Goal: Information Seeking & Learning: Learn about a topic

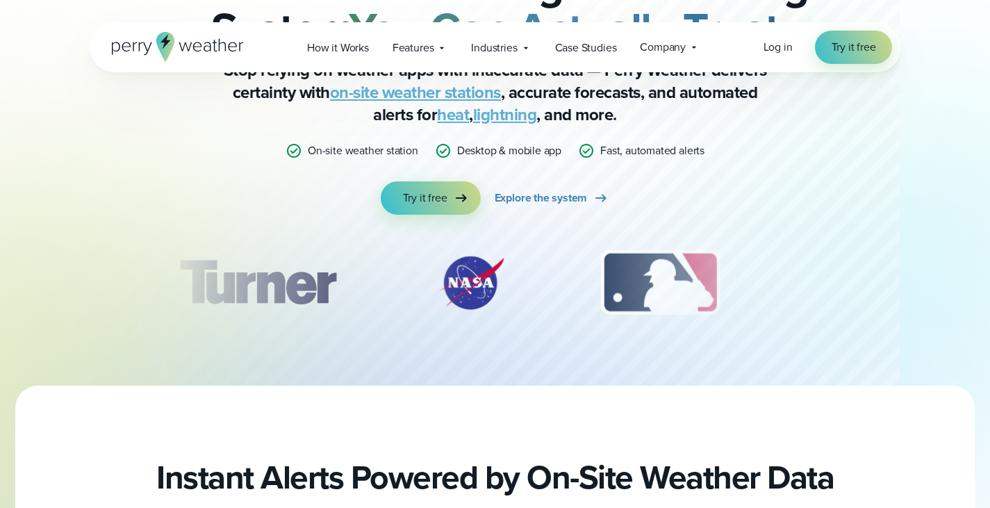
scroll to position [136, 0]
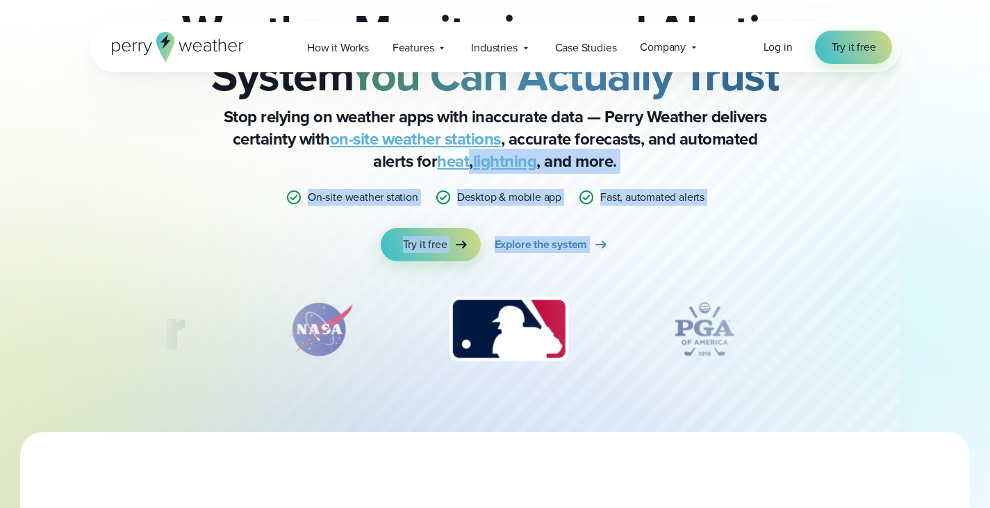
drag, startPoint x: 470, startPoint y: 158, endPoint x: 514, endPoint y: 263, distance: 113.6
click at [514, 263] on div "Weather Monitoring and Alerts Weather Monitoring and Alerting System You Can Ac…" at bounding box center [495, 184] width 672 height 407
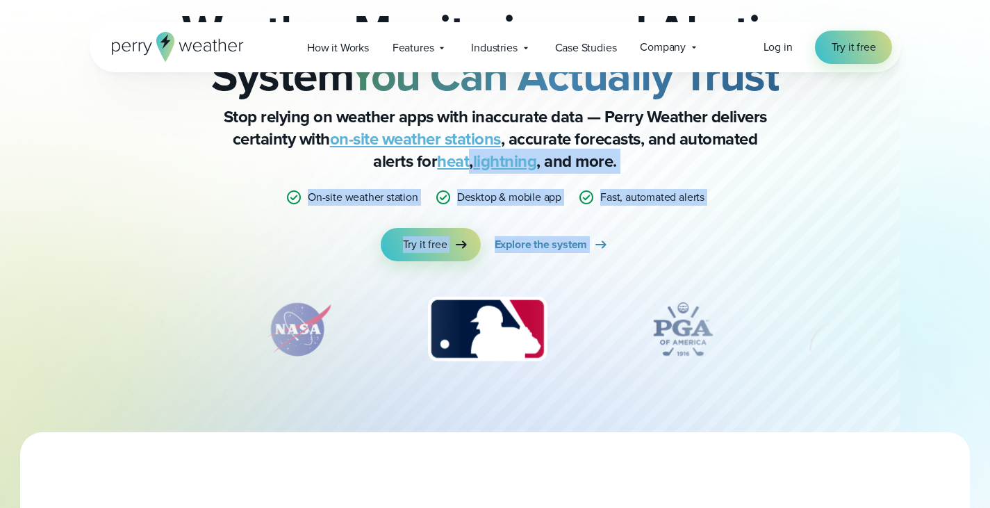
click at [514, 263] on div "Weather Monitoring and Alerts Weather Monitoring and Alerting System You Can Ac…" at bounding box center [495, 184] width 672 height 407
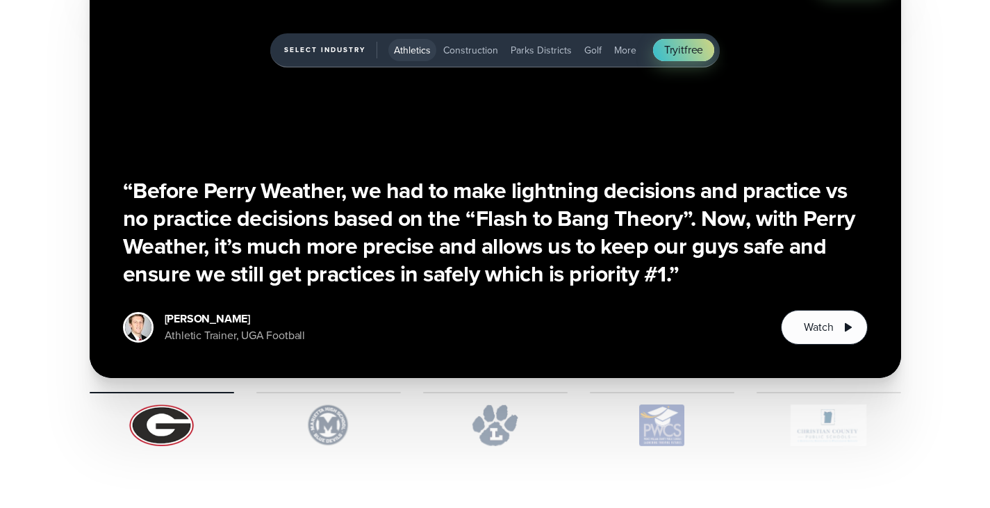
scroll to position [3231, 0]
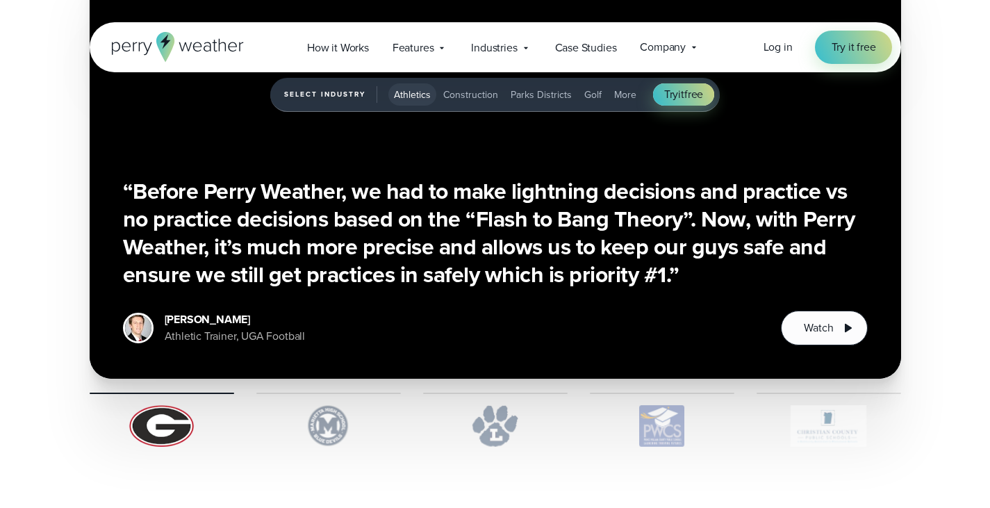
click at [308, 413] on img "1 of 5" at bounding box center [328, 426] width 144 height 42
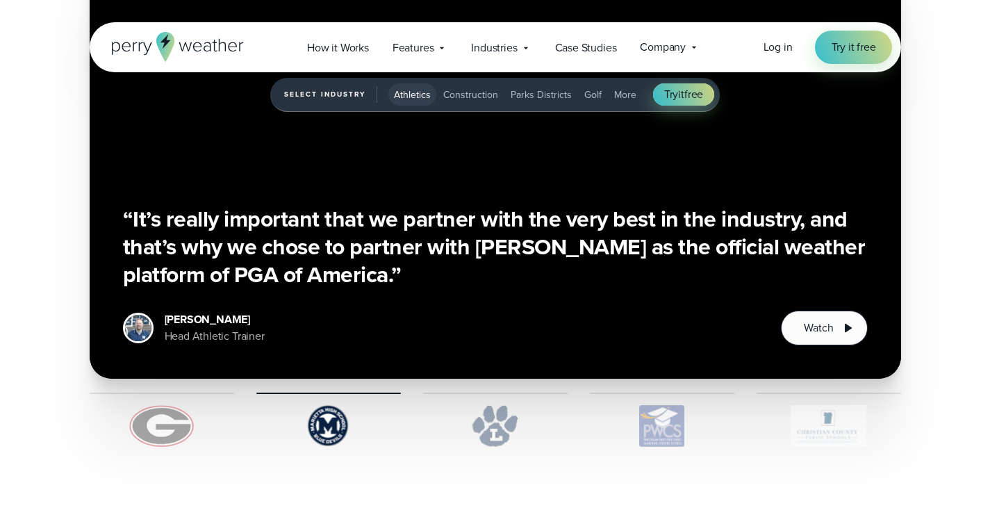
click at [478, 443] on img "1 of 5" at bounding box center [495, 426] width 144 height 42
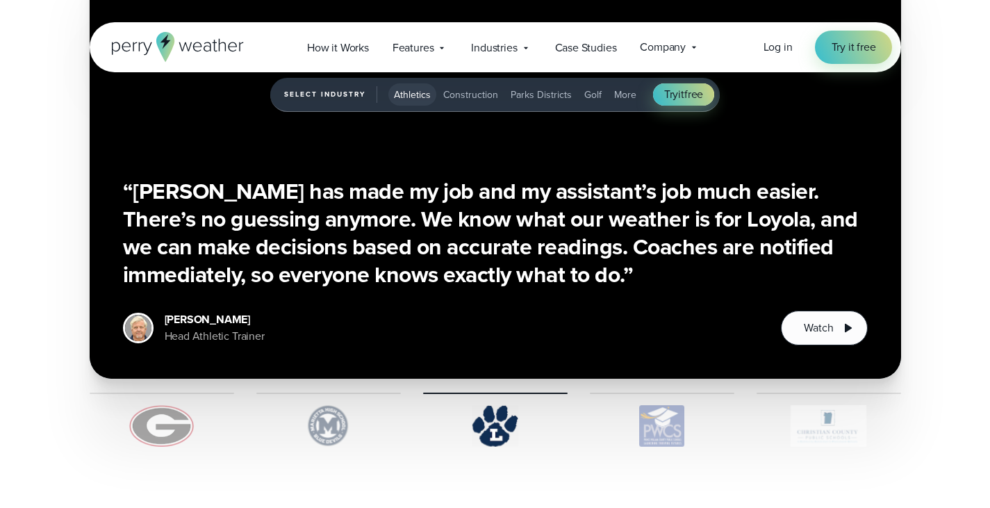
click at [672, 422] on img "1 of 5" at bounding box center [662, 426] width 144 height 42
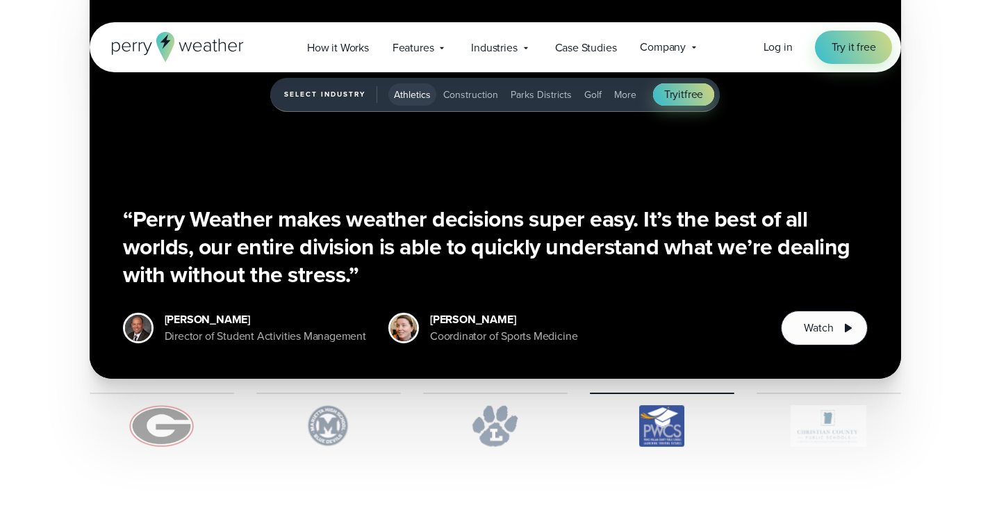
click at [459, 97] on span "Construction" at bounding box center [470, 94] width 55 height 15
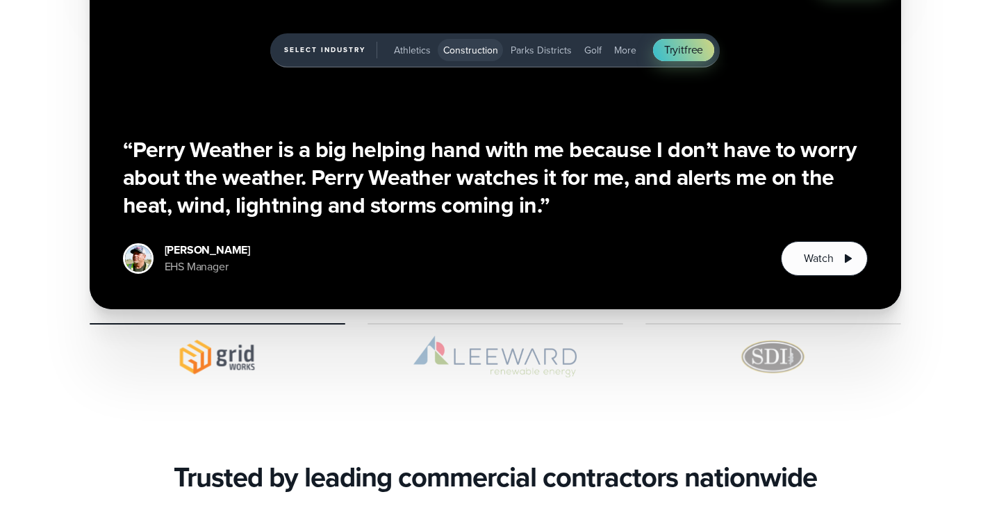
click at [540, 49] on span "Parks Districts" at bounding box center [540, 50] width 61 height 15
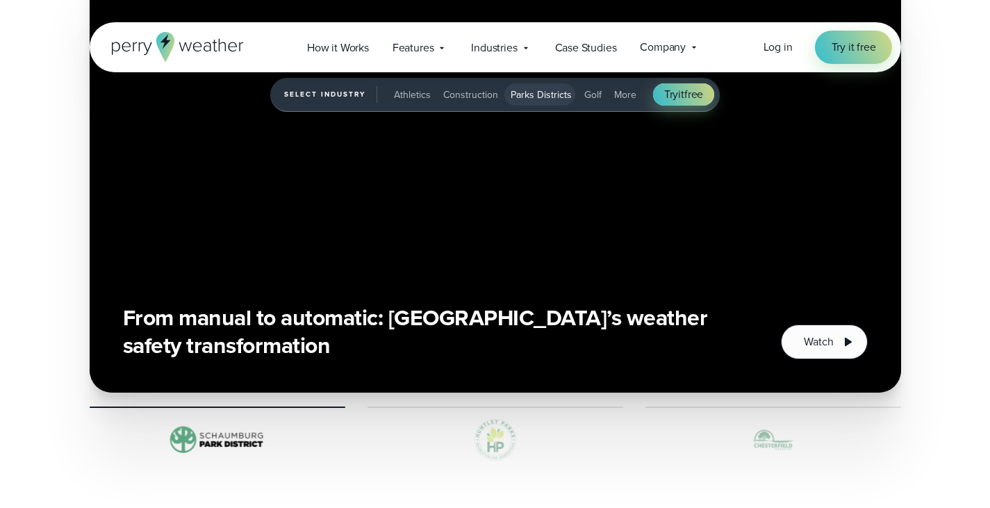
click at [614, 90] on span "More" at bounding box center [625, 94] width 22 height 15
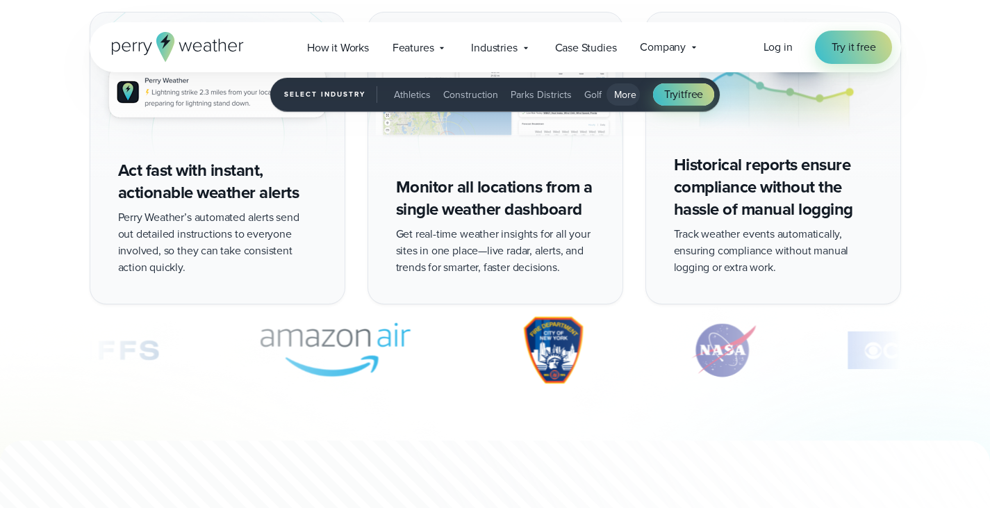
scroll to position [2532, 0]
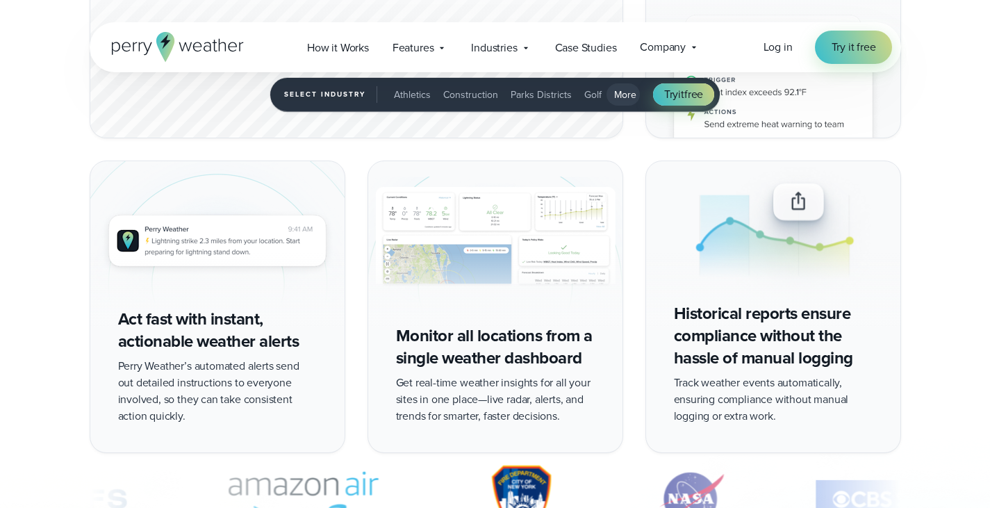
click at [802, 208] on img "5 of 5" at bounding box center [773, 244] width 254 height 166
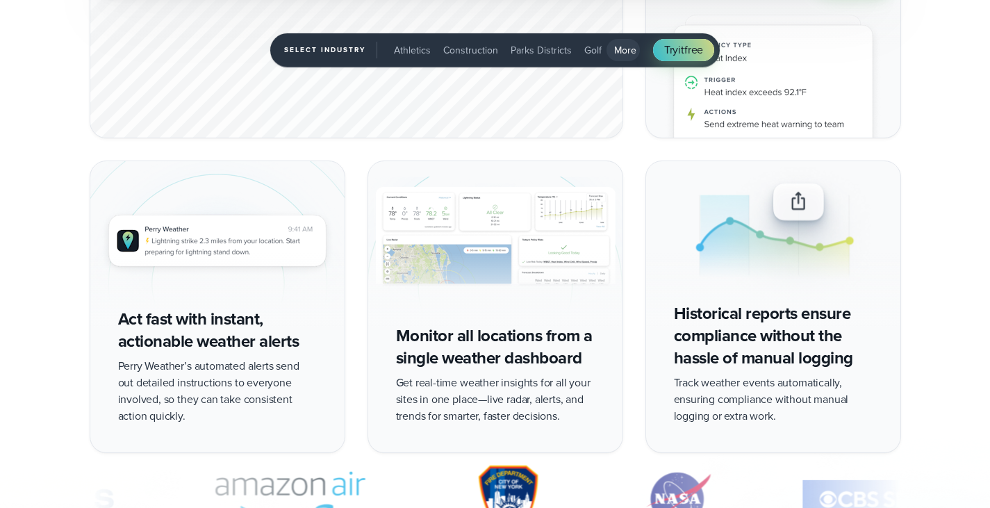
scroll to position [2594, 0]
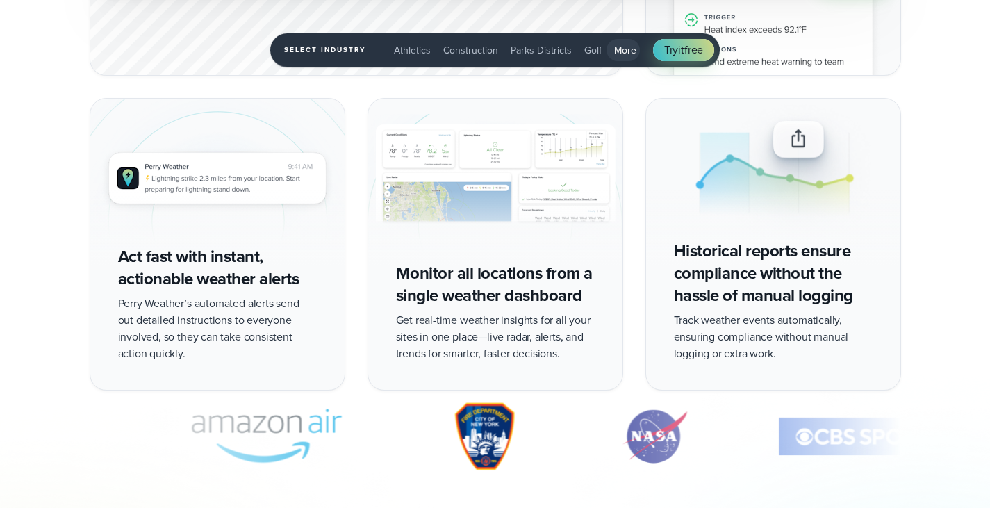
drag, startPoint x: 651, startPoint y: 453, endPoint x: 690, endPoint y: 431, distance: 45.1
click at [690, 431] on img "4 of 9" at bounding box center [654, 435] width 97 height 69
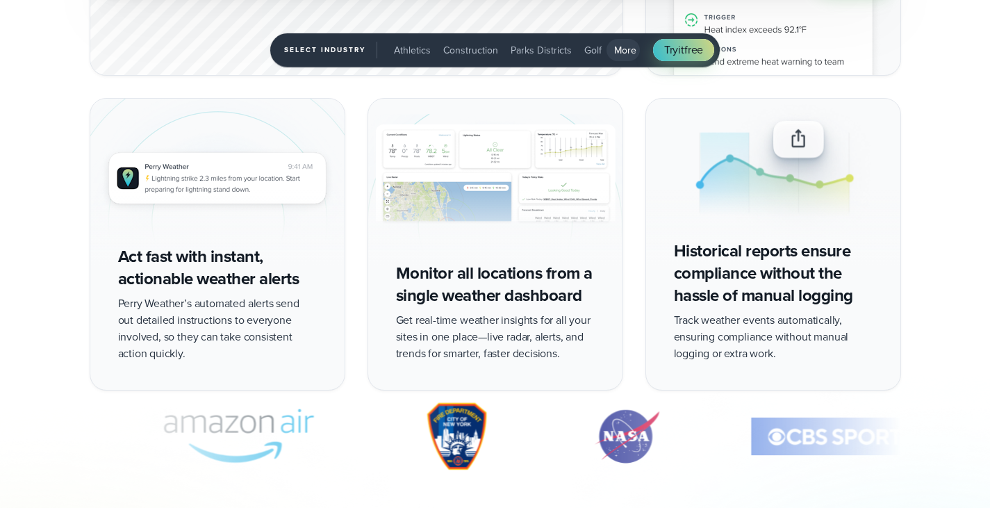
drag, startPoint x: 625, startPoint y: 426, endPoint x: 683, endPoint y: 372, distance: 79.6
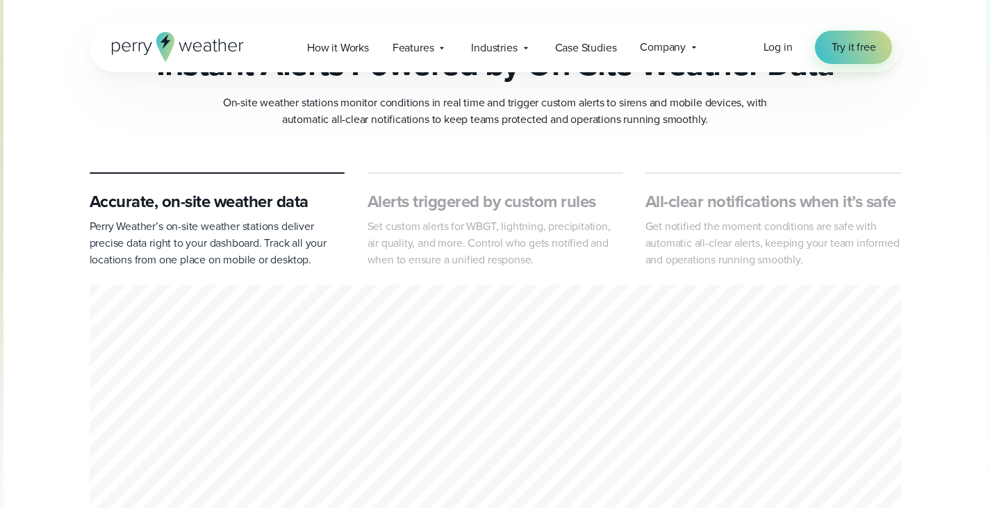
scroll to position [0, 0]
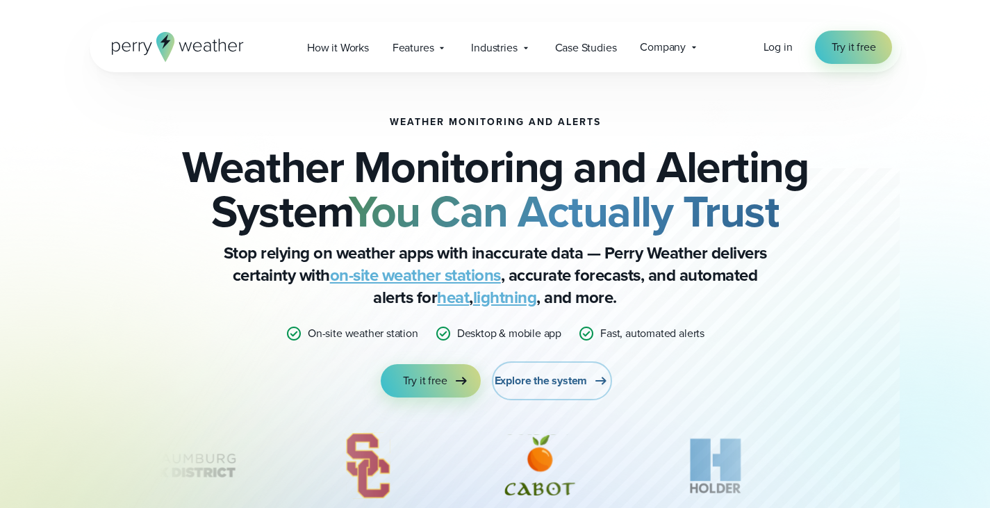
click at [532, 386] on span "Explore the system" at bounding box center [540, 380] width 93 height 17
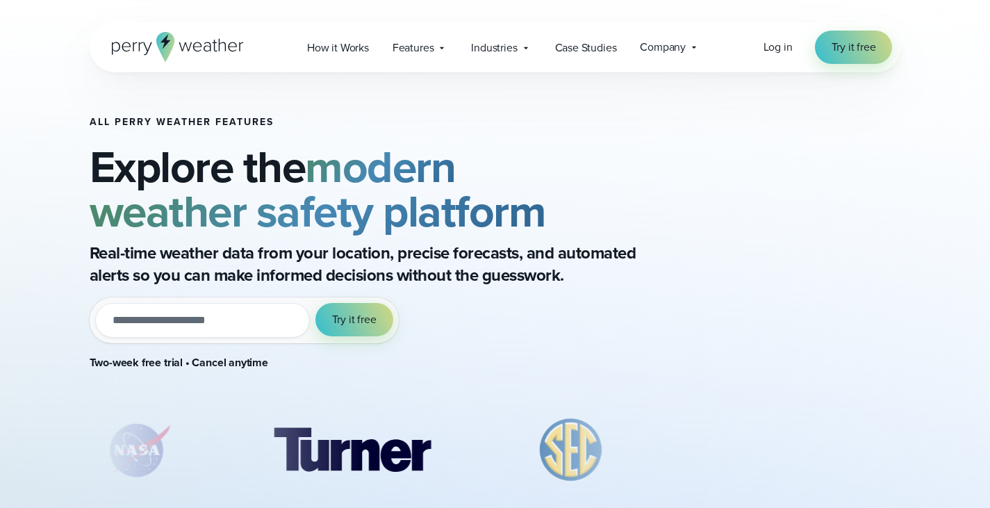
scroll to position [237, 0]
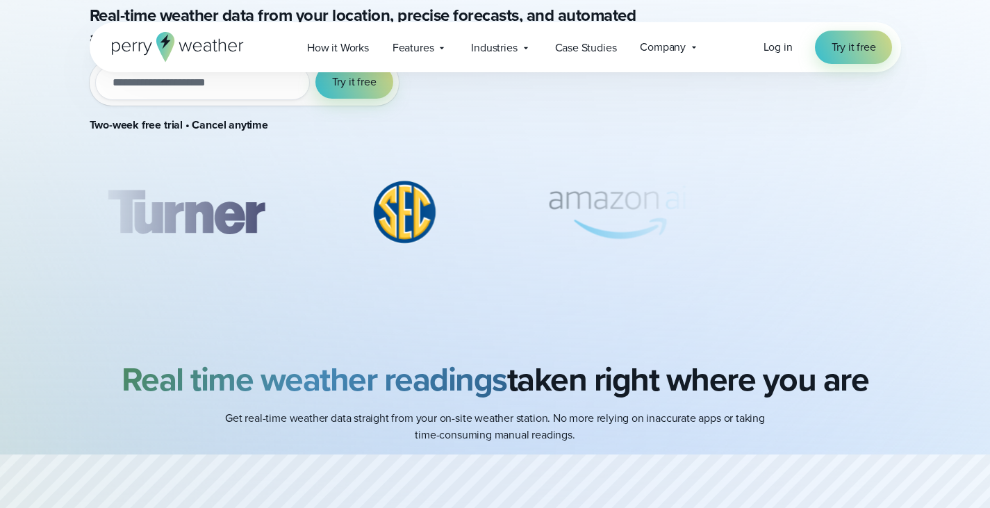
drag, startPoint x: 566, startPoint y: 228, endPoint x: 567, endPoint y: 219, distance: 8.4
click at [567, 219] on img "4 of 8" at bounding box center [623, 212] width 197 height 69
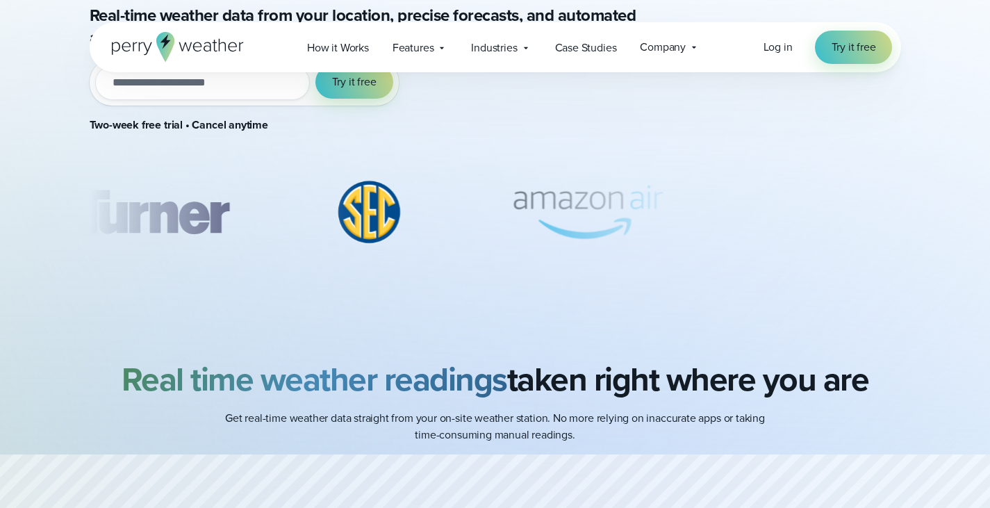
drag, startPoint x: 614, startPoint y: 218, endPoint x: 658, endPoint y: 263, distance: 63.3
click at [658, 263] on div at bounding box center [391, 224] width 603 height 93
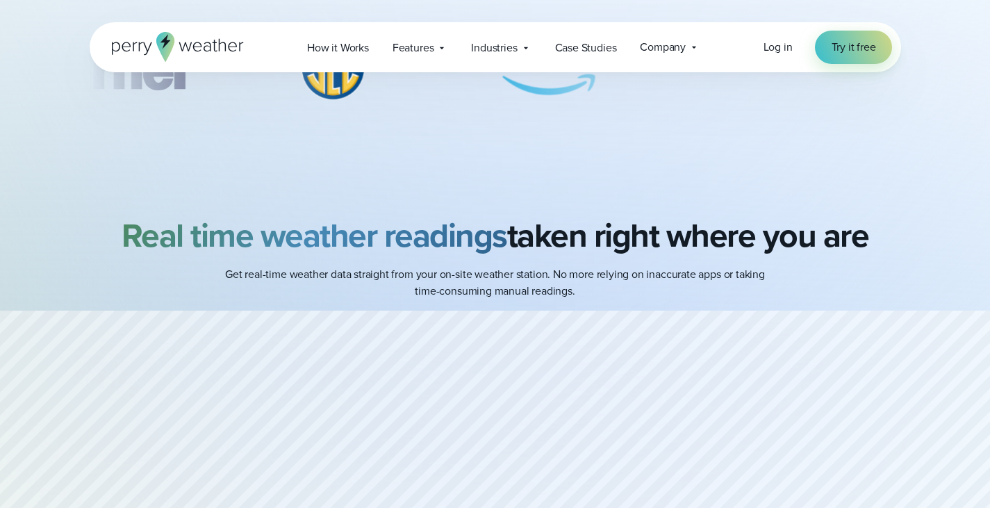
scroll to position [668, 0]
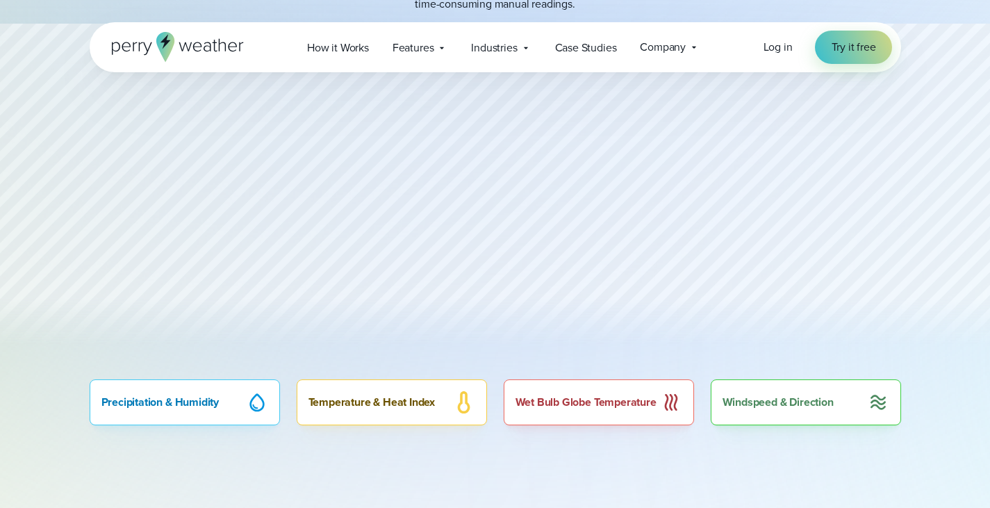
drag, startPoint x: 658, startPoint y: 263, endPoint x: 688, endPoint y: 285, distance: 37.2
click at [688, 285] on div at bounding box center [495, 193] width 990 height 339
drag, startPoint x: 661, startPoint y: 401, endPoint x: 753, endPoint y: 415, distance: 93.3
click at [753, 415] on div "Precipitation & Humidity Temperature & Heat Index Wet Bulb Globe Temperature Wi…" at bounding box center [495, 402] width 811 height 46
drag, startPoint x: 753, startPoint y: 415, endPoint x: 728, endPoint y: 372, distance: 50.1
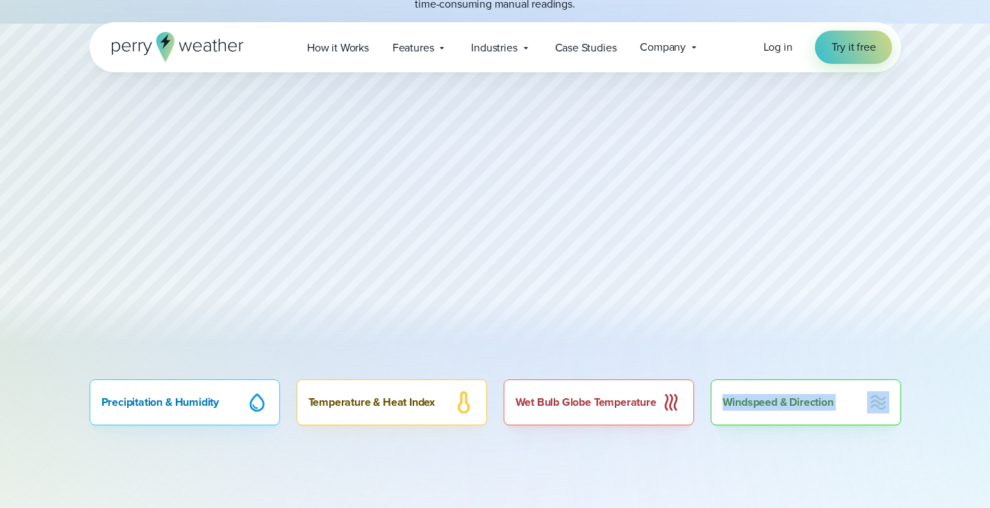
click at [728, 372] on div "All Perry Weather Features Explore the modern weather safety platform Real-time…" at bounding box center [495, 318] width 990 height 1973
drag, startPoint x: 735, startPoint y: 407, endPoint x: 822, endPoint y: 398, distance: 86.6
click at [822, 398] on div "Windspeed & Direction" at bounding box center [805, 402] width 190 height 46
click at [683, 282] on div at bounding box center [495, 193] width 990 height 339
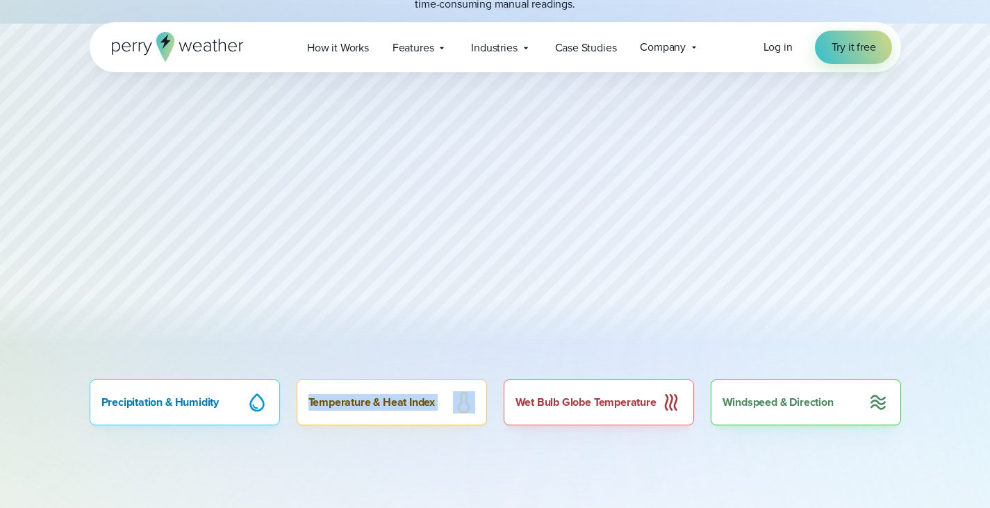
drag, startPoint x: 228, startPoint y: 388, endPoint x: 316, endPoint y: 388, distance: 88.2
click at [316, 388] on div "Precipitation & Humidity Temperature & Heat Index Wet Bulb Globe Temperature Wi…" at bounding box center [495, 402] width 811 height 46
click at [307, 372] on div at bounding box center [307, 372] width 0 height 0
drag, startPoint x: 326, startPoint y: 402, endPoint x: 400, endPoint y: 417, distance: 75.9
click at [400, 417] on div "Temperature & Heat Index" at bounding box center [392, 402] width 190 height 46
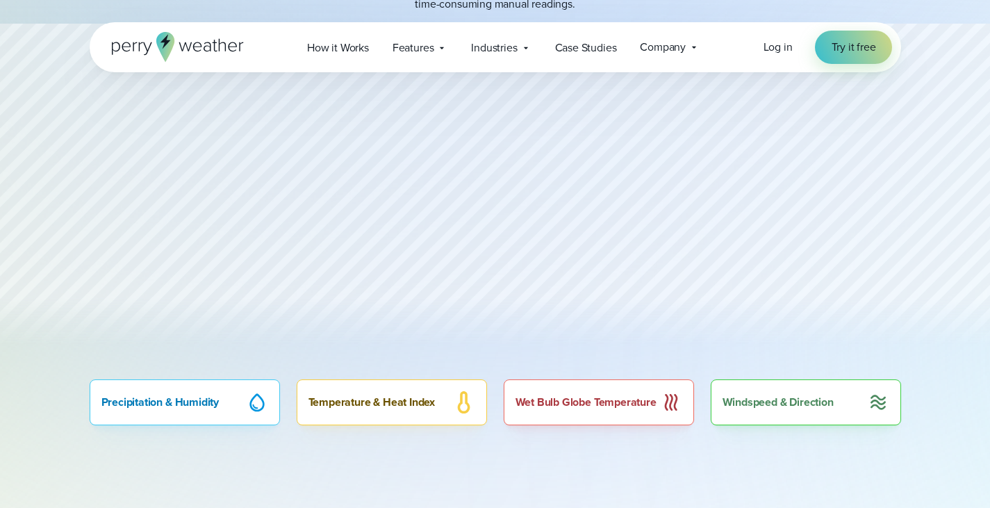
drag, startPoint x: 400, startPoint y: 417, endPoint x: 363, endPoint y: 387, distance: 47.4
click at [363, 387] on div "Temperature & Heat Index" at bounding box center [392, 402] width 190 height 46
click at [362, 381] on div "Temperature & Heat Index" at bounding box center [392, 402] width 190 height 46
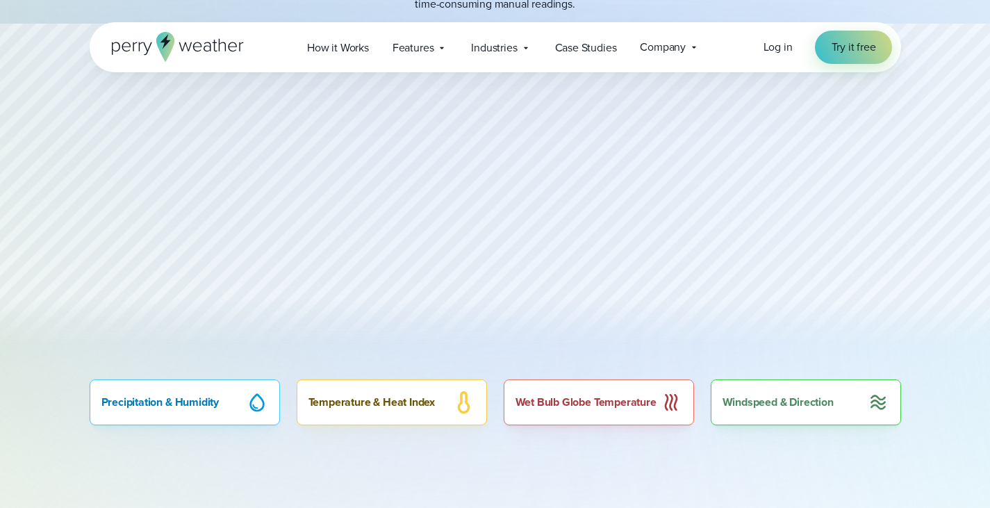
click at [362, 381] on div "Temperature & Heat Index" at bounding box center [392, 402] width 190 height 46
click at [437, 360] on div at bounding box center [495, 193] width 990 height 339
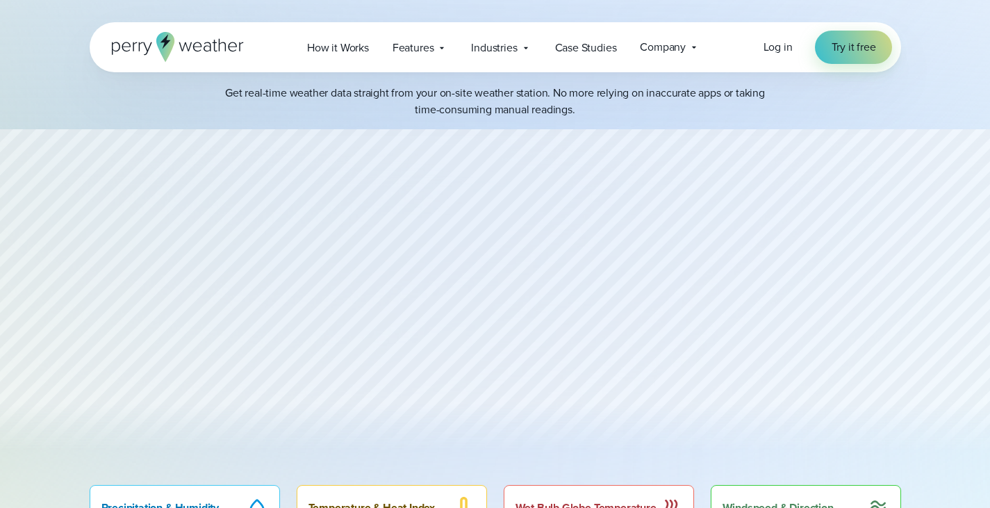
scroll to position [590, 0]
